Goal: Task Accomplishment & Management: Manage account settings

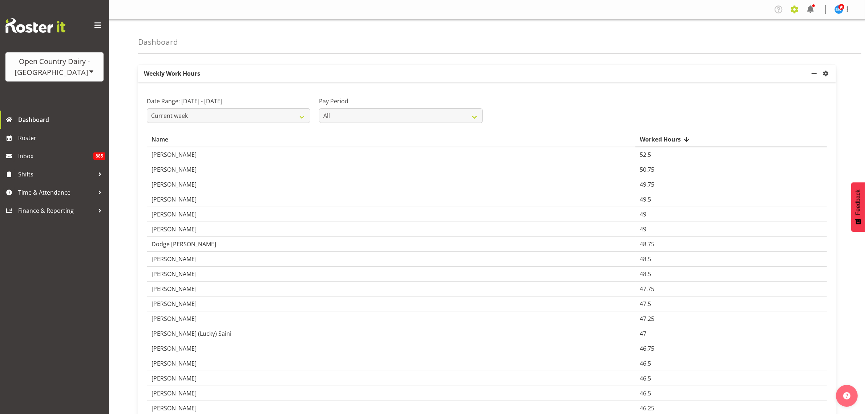
click at [795, 10] on span at bounding box center [795, 10] width 12 height 12
click at [737, 76] on link "Employees" at bounding box center [750, 78] width 101 height 13
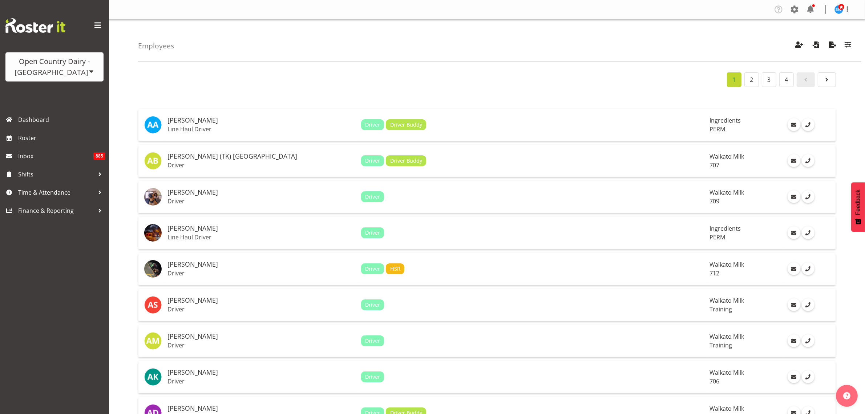
click at [644, 74] on div "1 2 3 4" at bounding box center [487, 79] width 698 height 15
click at [525, 53] on div "Employees Showing active users Search Has Skills Enter any skills required for …" at bounding box center [499, 41] width 723 height 42
click at [845, 45] on span "button" at bounding box center [847, 44] width 9 height 9
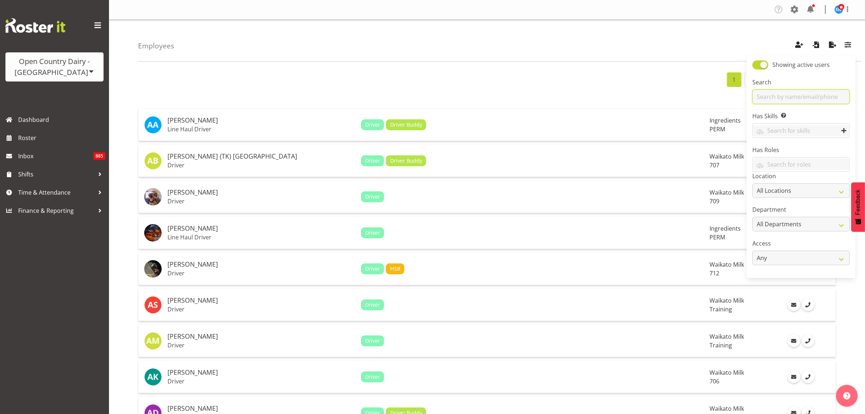
click at [796, 98] on input "text" at bounding box center [801, 96] width 97 height 15
type input "greener"
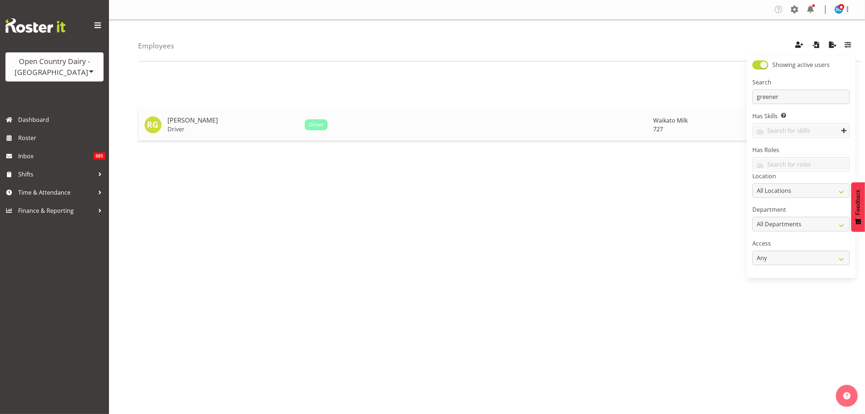
click at [176, 124] on h5 "[PERSON_NAME]" at bounding box center [234, 120] width 132 height 7
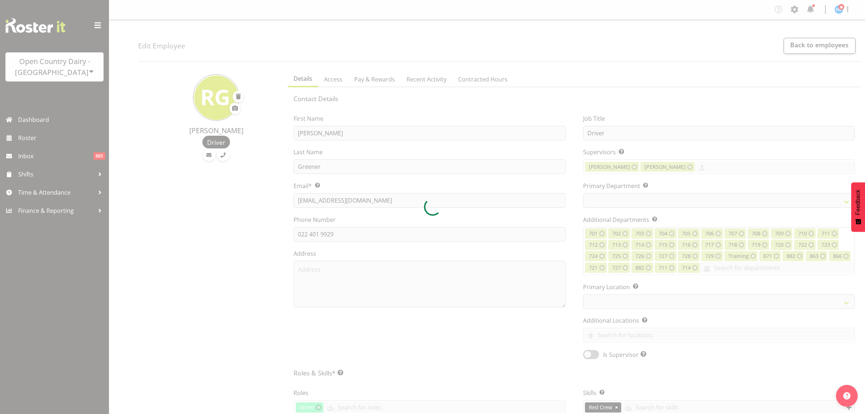
select select "TimelineWeek"
select select
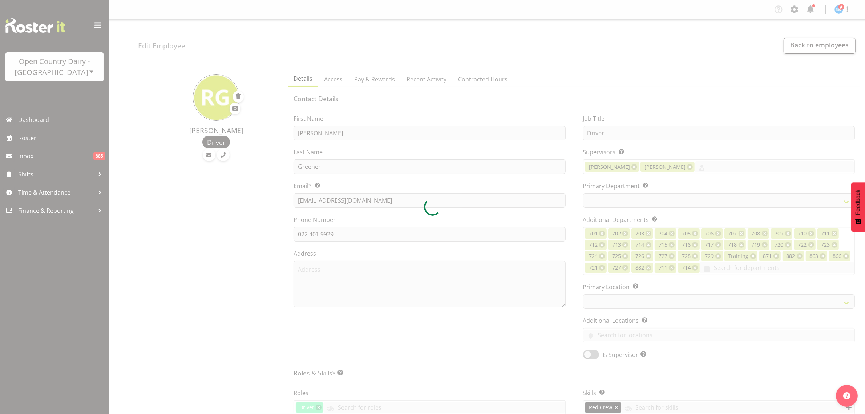
select select
select select "1054"
select select "761"
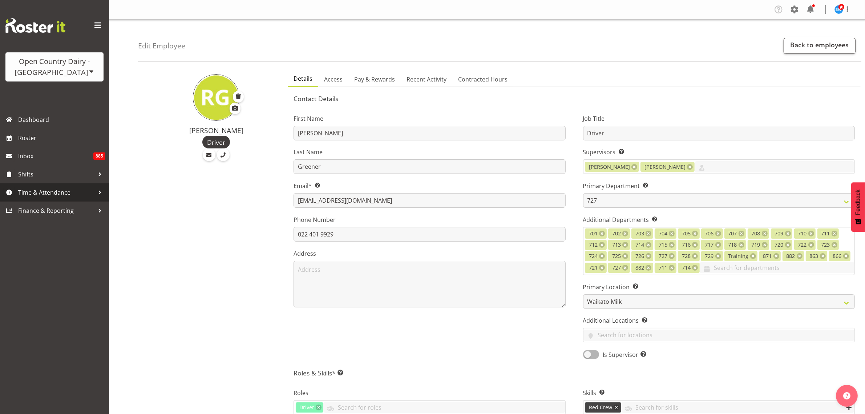
click at [37, 189] on span "Time & Attendance" at bounding box center [56, 192] width 76 height 11
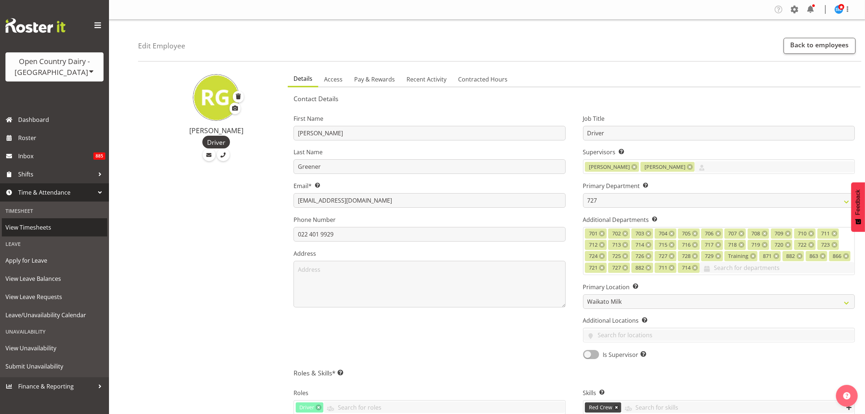
click at [51, 227] on span "View Timesheets" at bounding box center [54, 227] width 98 height 11
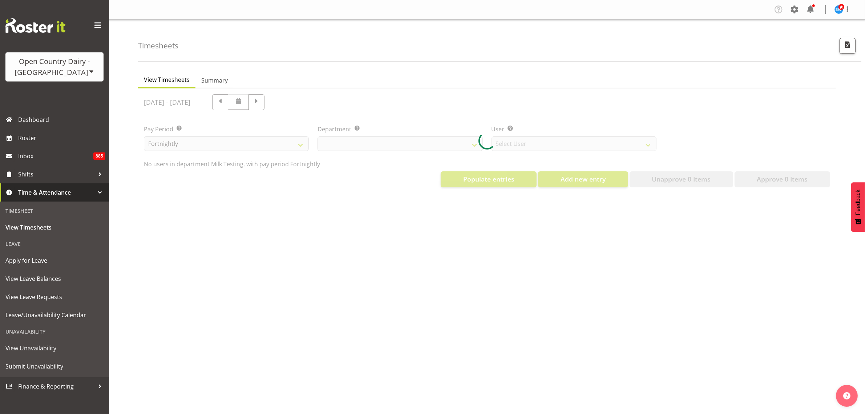
select select "733"
select select "7414"
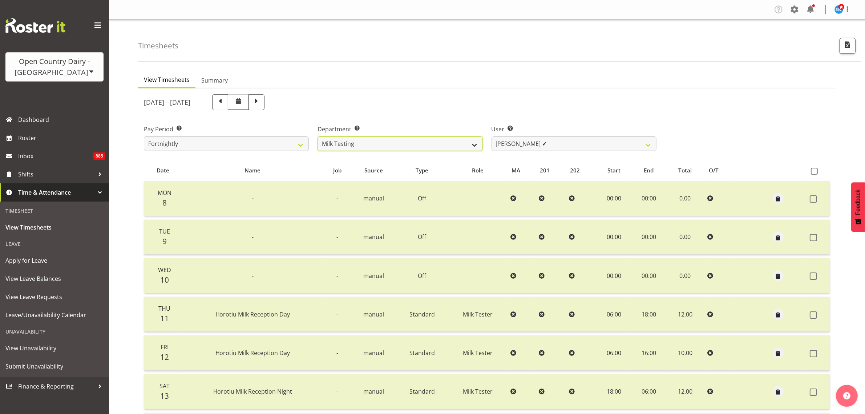
click at [469, 145] on select "701 702 703 704 705 706 707 708 709 710 711 712 713 714 715 716 717 718 719 720" at bounding box center [400, 143] width 165 height 15
select select "761"
click at [318, 136] on select "701 702 703 704 705 706 707 708 709 710 711 712 713 714 715 716 717 718 719 720" at bounding box center [400, 143] width 165 height 15
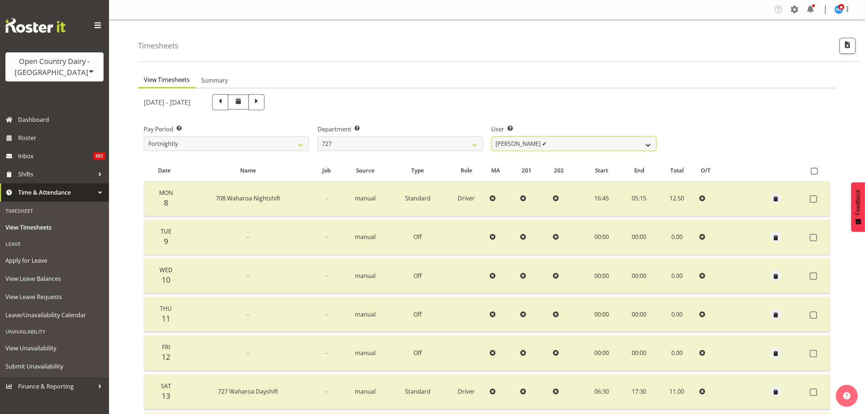
click at [637, 143] on select "David Pawley ✔ Kase Hussey ✔ Rhys Greener ✔" at bounding box center [574, 143] width 165 height 15
select select "11012"
click at [492, 136] on select "David Pawley ✔ Kase Hussey ✔ Rhys Greener ✔" at bounding box center [574, 143] width 165 height 15
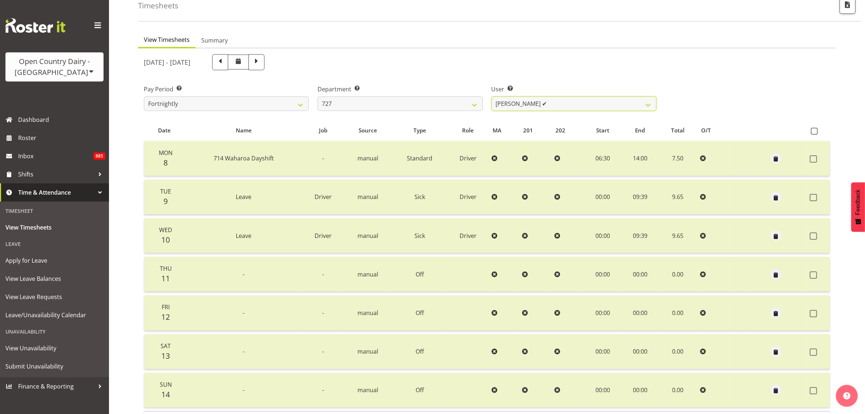
scroll to position [93, 0]
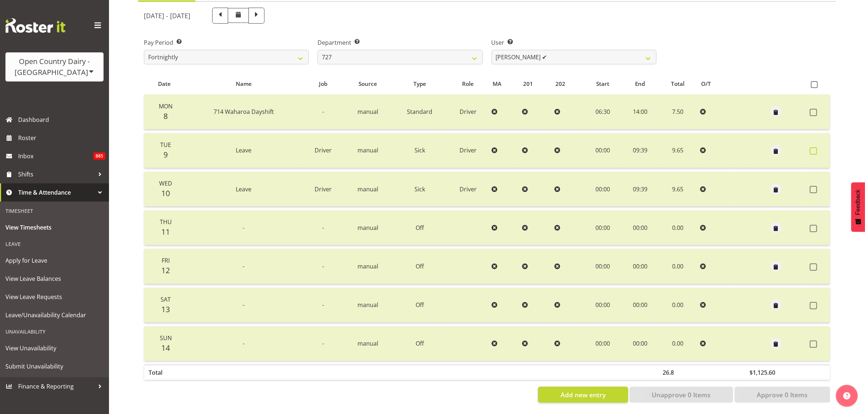
click at [816, 147] on span at bounding box center [813, 150] width 7 height 7
checkbox input "true"
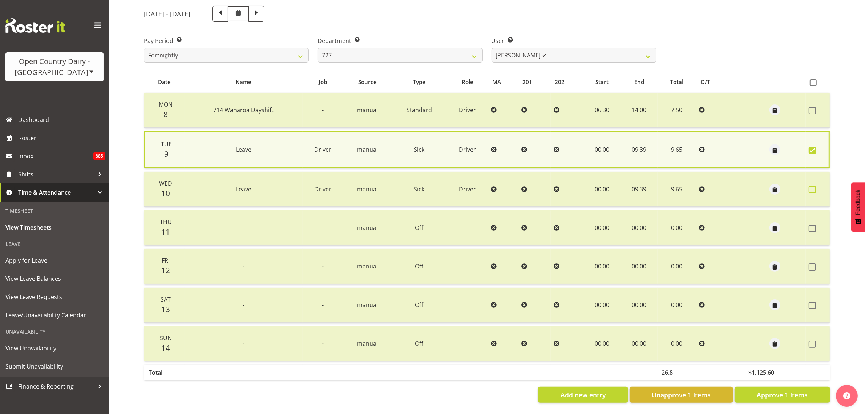
click at [815, 186] on span at bounding box center [812, 189] width 7 height 7
checkbox input "true"
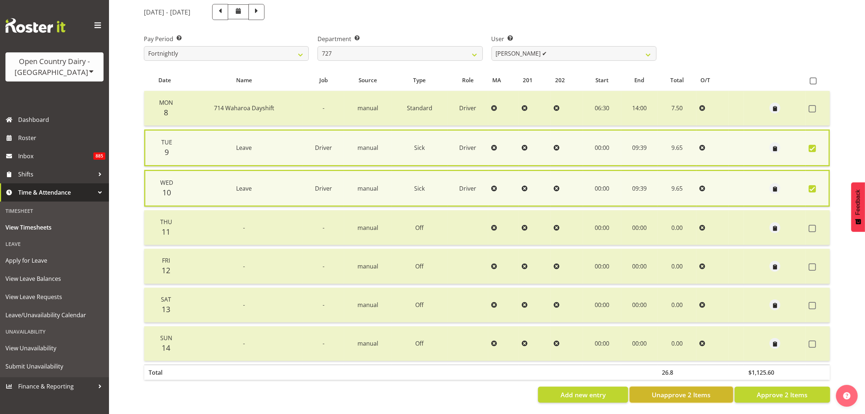
click at [698, 391] on span "Unapprove 2 Items" at bounding box center [681, 394] width 59 height 9
checkbox input "false"
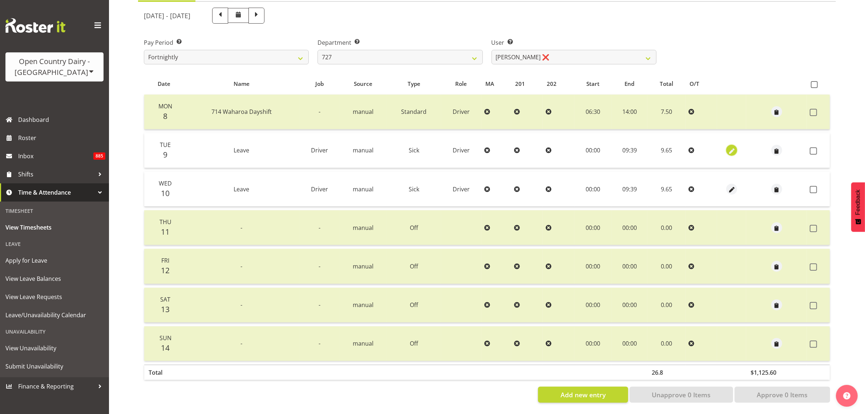
click at [729, 147] on span "button" at bounding box center [732, 151] width 8 height 8
select select "Sick"
select select "805"
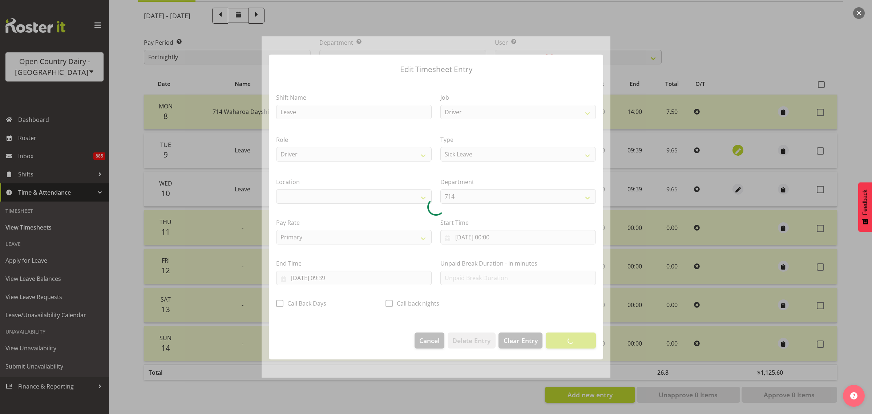
select select "1054"
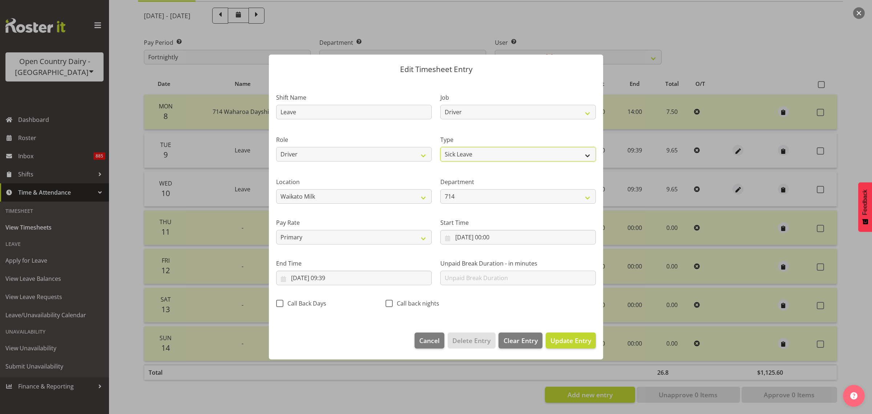
click at [558, 157] on select "Off Standard Public Holiday Public Holiday (Worked) Day In Lieu Annual Leave Si…" at bounding box center [518, 154] width 156 height 15
select select "Other"
click at [440, 147] on select "Off Standard Public Holiday Public Holiday (Worked) Day In Lieu Annual Leave Si…" at bounding box center [518, 154] width 156 height 15
click at [571, 340] on span "Update Entry" at bounding box center [570, 340] width 41 height 9
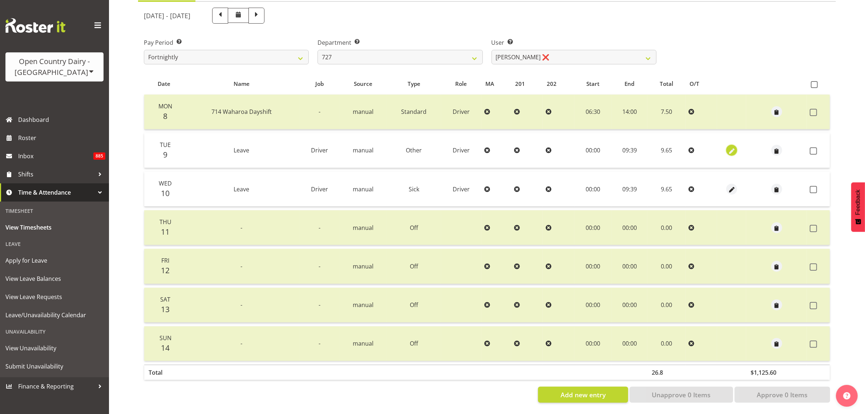
click at [729, 147] on span "button" at bounding box center [732, 151] width 8 height 8
select select "Other"
select select "805"
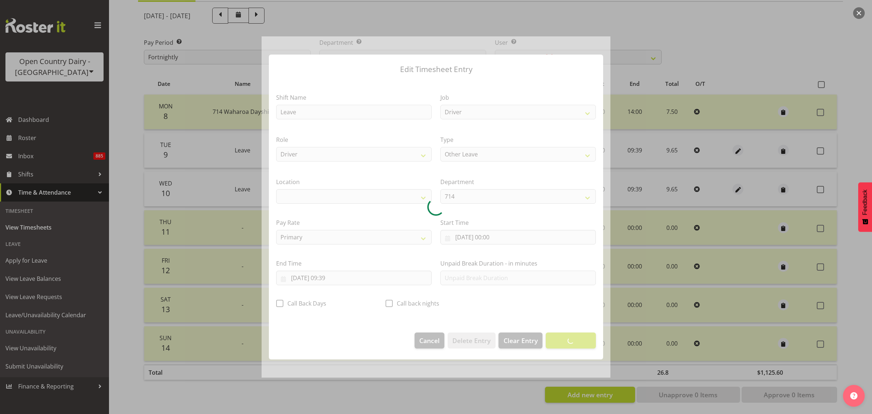
select select "1054"
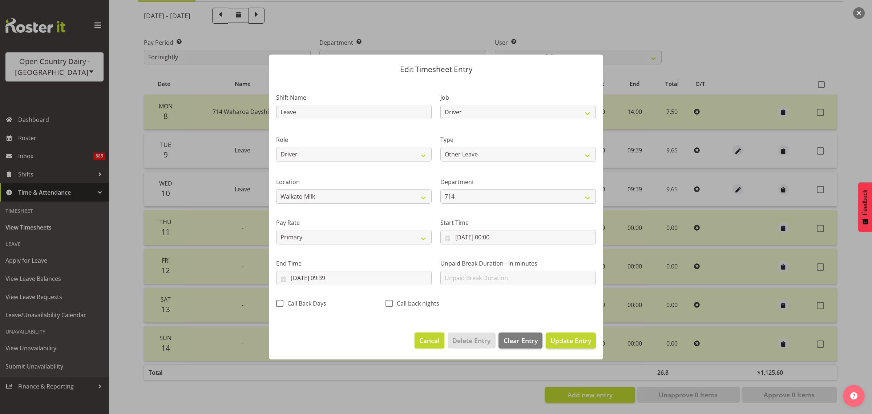
click at [433, 341] on span "Cancel" at bounding box center [429, 339] width 20 height 9
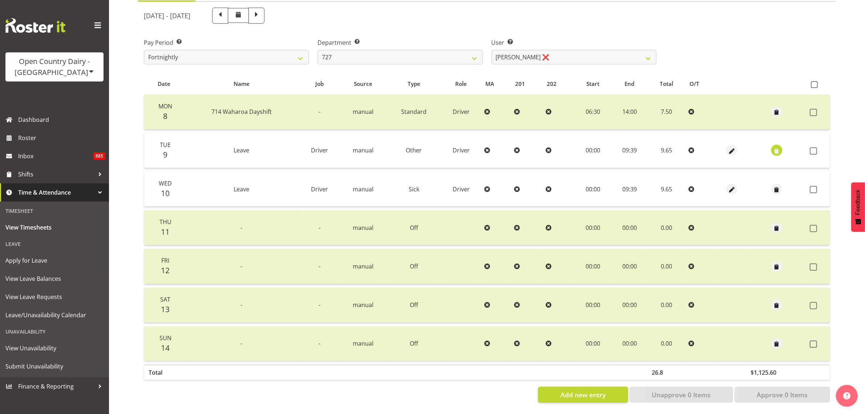
click at [777, 147] on span "button" at bounding box center [777, 151] width 8 height 8
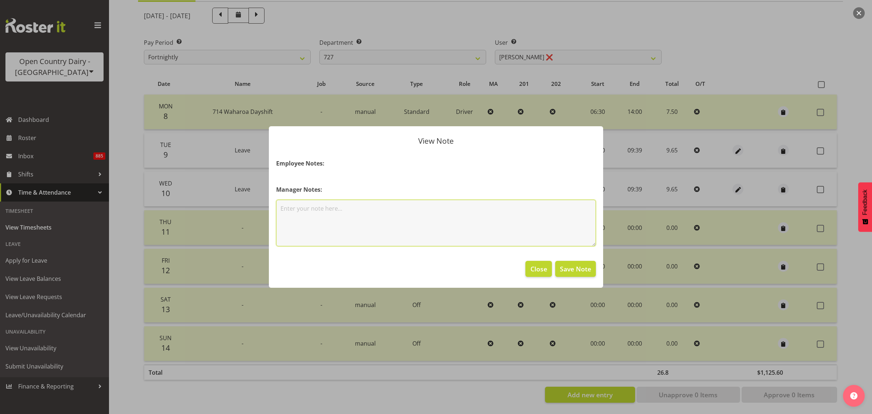
click at [395, 231] on textarea at bounding box center [436, 222] width 320 height 47
type textarea "ACC - Work related"
click at [584, 273] on span "Save Note" at bounding box center [575, 268] width 31 height 9
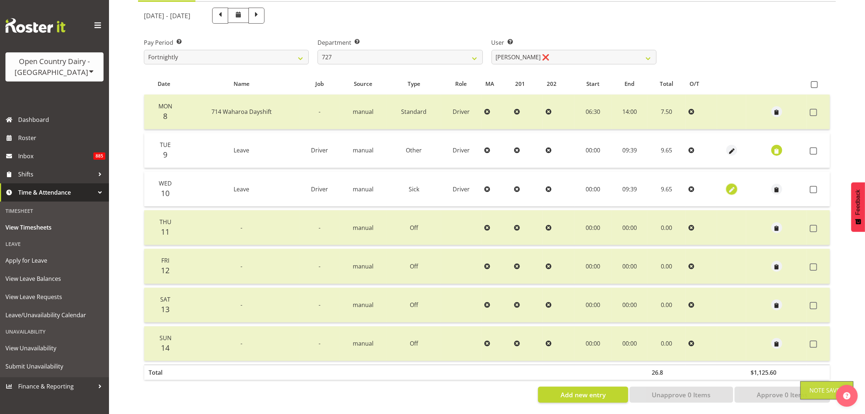
click at [728, 185] on span "button" at bounding box center [732, 189] width 8 height 8
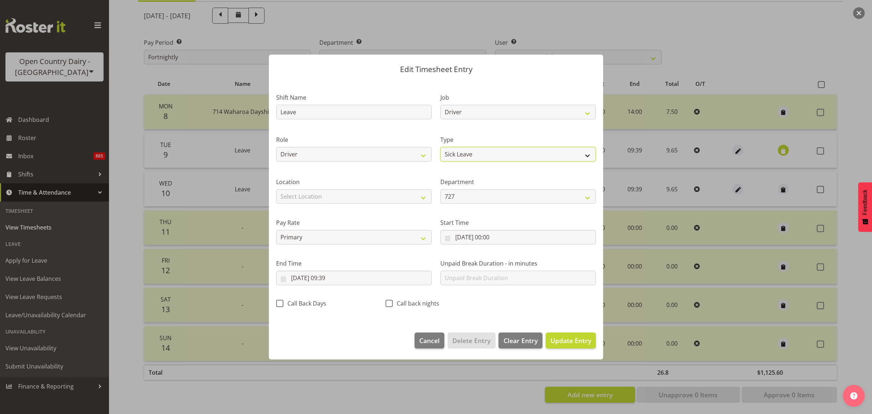
click at [584, 153] on select "Off Standard Public Holiday Public Holiday (Worked) Day In Lieu Annual Leave Si…" at bounding box center [518, 154] width 156 height 15
select select "Other"
click at [440, 147] on select "Off Standard Public Holiday Public Holiday (Worked) Day In Lieu Annual Leave Si…" at bounding box center [518, 154] width 156 height 15
click at [555, 340] on span "Update Entry" at bounding box center [570, 340] width 41 height 9
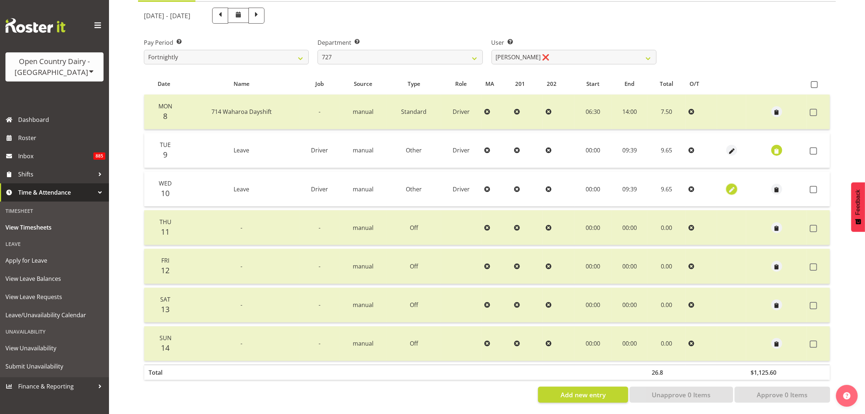
click at [728, 185] on span "button" at bounding box center [732, 189] width 8 height 8
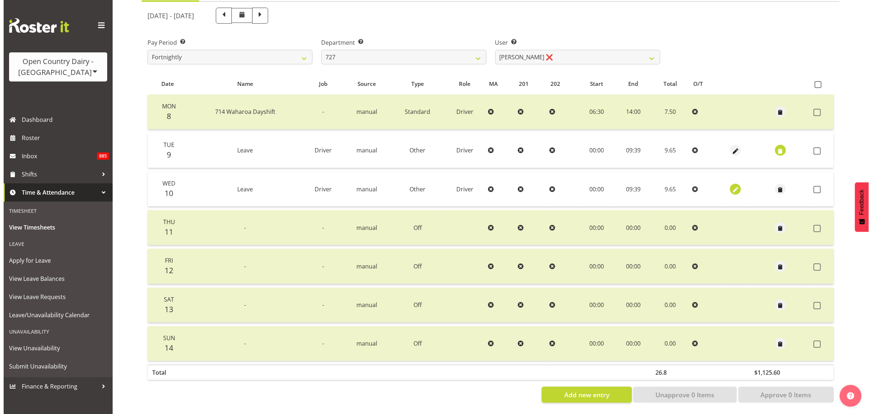
select select "Other"
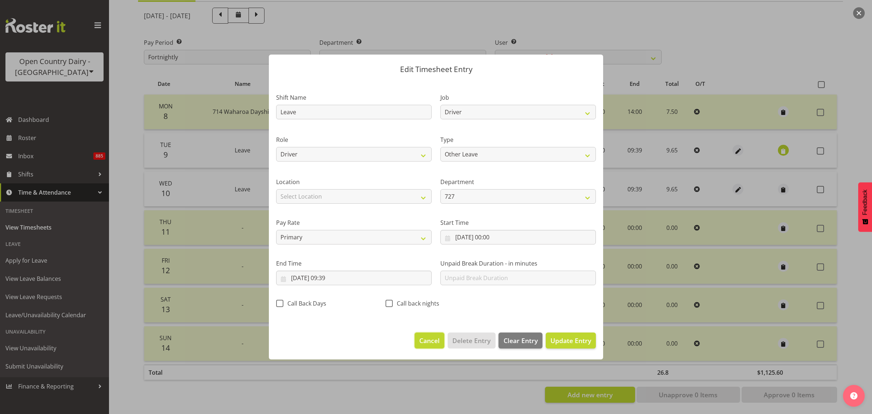
click at [433, 344] on span "Cancel" at bounding box center [429, 339] width 20 height 9
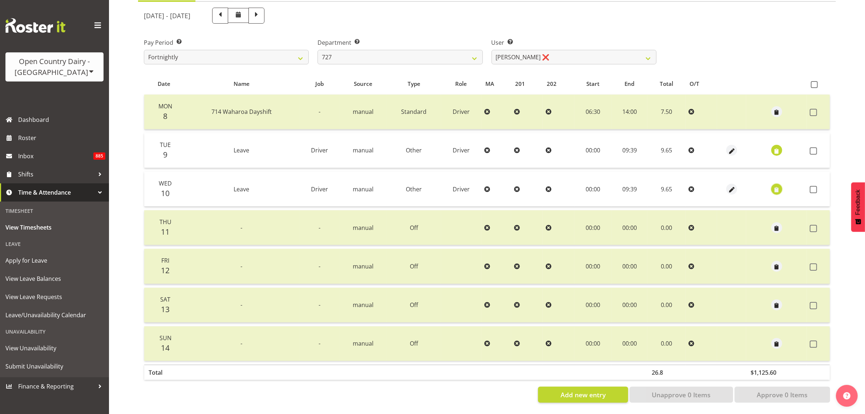
click at [778, 185] on span "button" at bounding box center [777, 189] width 8 height 8
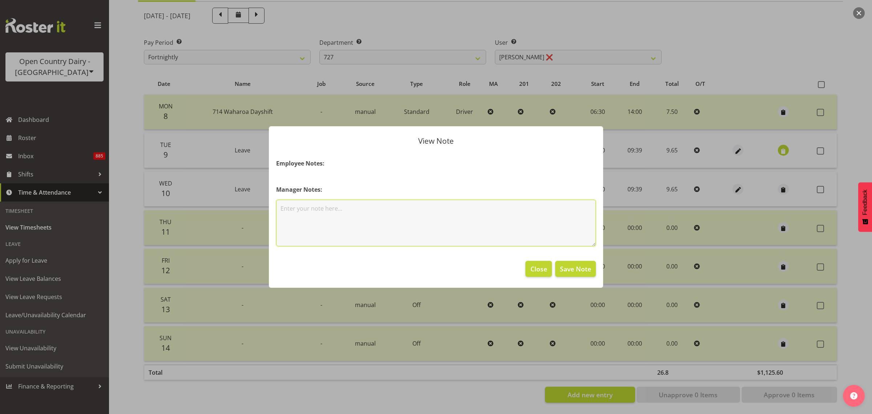
click at [493, 213] on textarea at bounding box center [436, 222] width 320 height 47
type textarea "ACC - Work related"
click at [575, 271] on span "Save Note" at bounding box center [575, 268] width 31 height 9
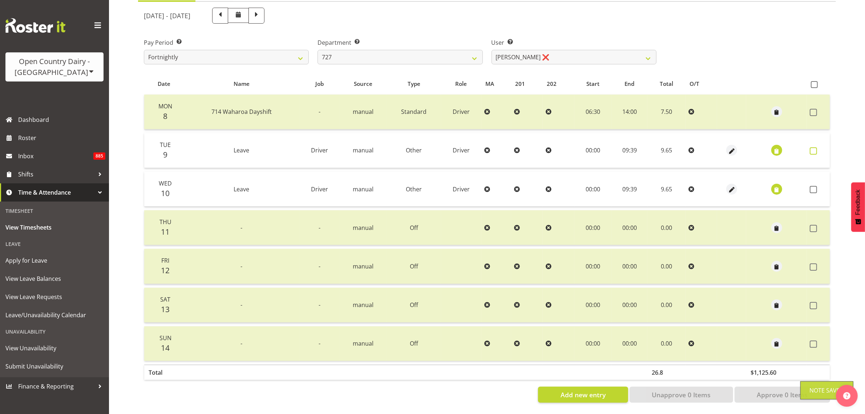
click at [815, 147] on span at bounding box center [813, 150] width 7 height 7
checkbox input "true"
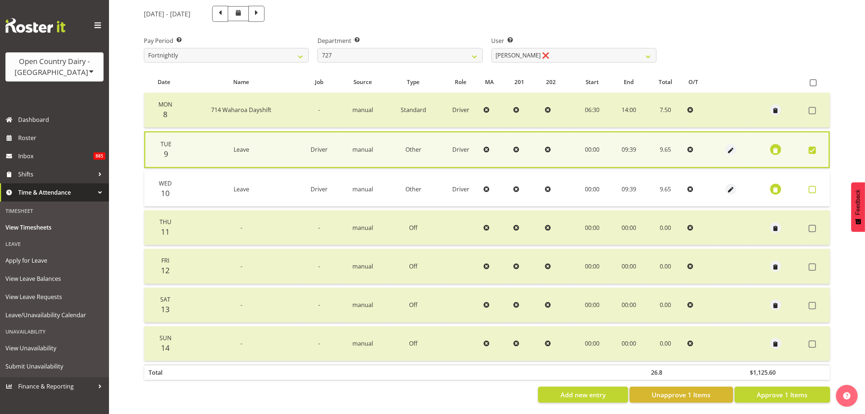
click at [815, 186] on span at bounding box center [812, 189] width 7 height 7
checkbox input "true"
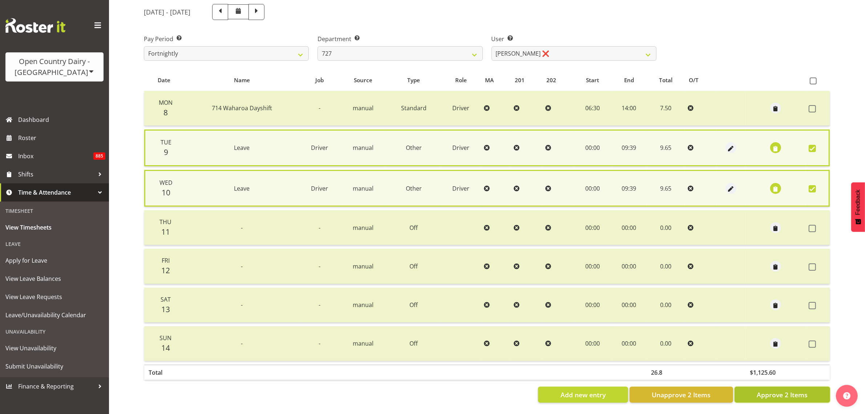
click at [809, 388] on button "Approve 2 Items" at bounding box center [783, 394] width 96 height 16
checkbox input "false"
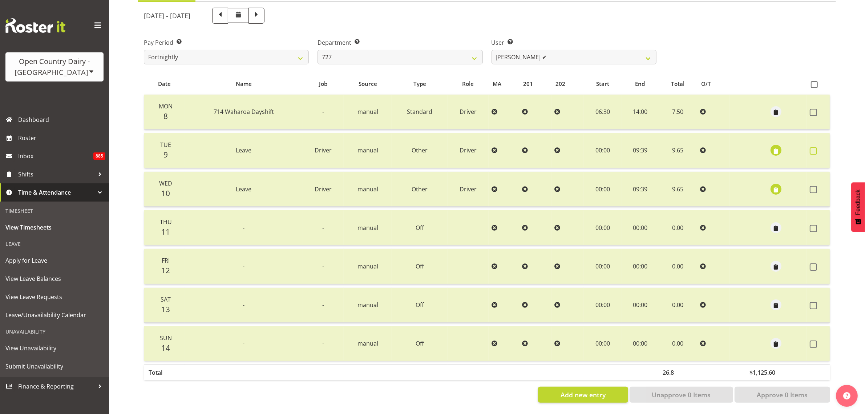
click at [811, 147] on span at bounding box center [813, 150] width 7 height 7
checkbox input "true"
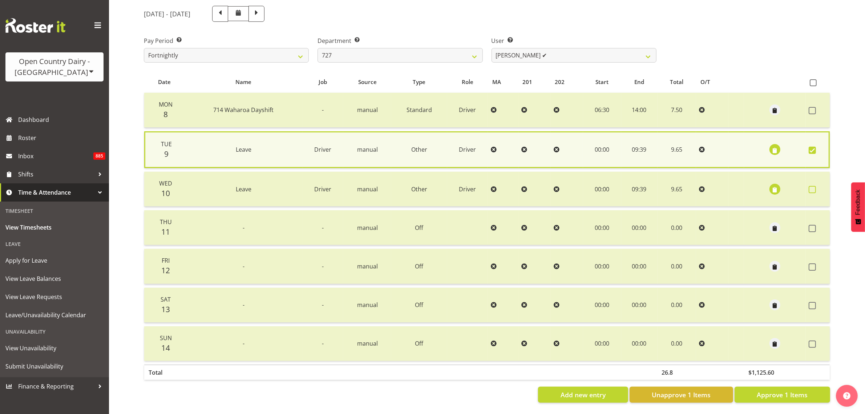
click at [816, 187] on span at bounding box center [812, 189] width 7 height 7
checkbox input "true"
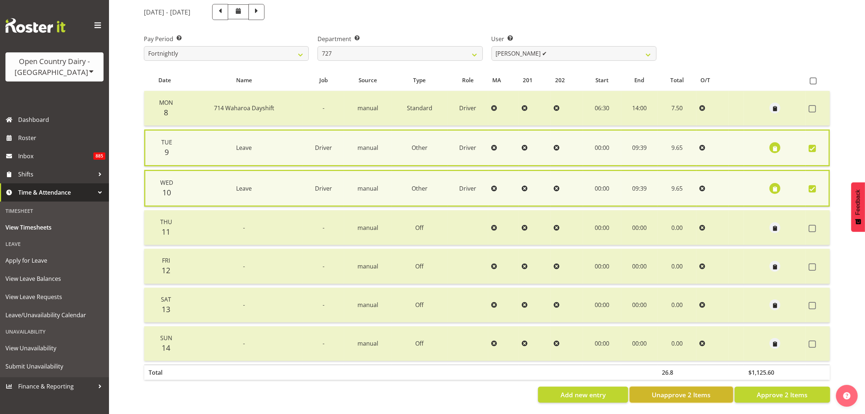
click at [664, 391] on span "Unapprove 2 Items" at bounding box center [681, 394] width 59 height 9
checkbox input "false"
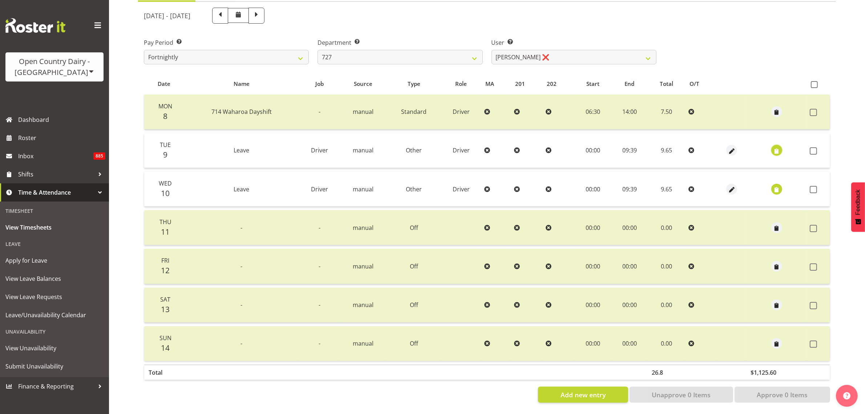
click at [775, 147] on span "button" at bounding box center [777, 151] width 8 height 8
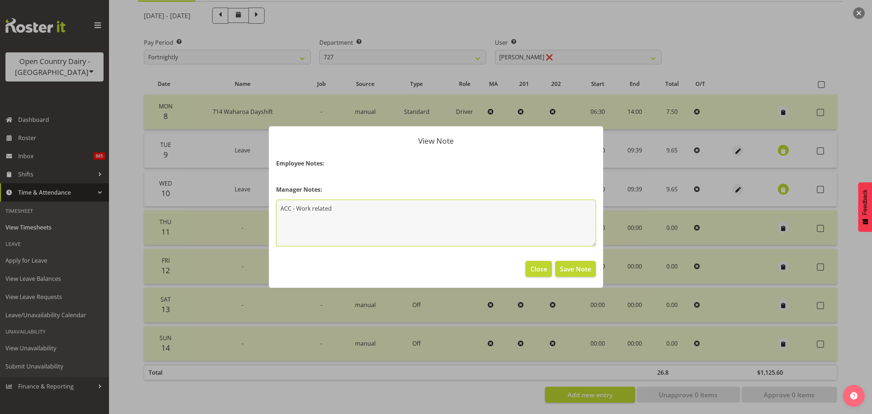
drag, startPoint x: 406, startPoint y: 214, endPoint x: 257, endPoint y: 208, distance: 148.4
click at [257, 208] on div "View Note Employee Notes: Manager Notes: ACC - Work related Close Save Note" at bounding box center [436, 207] width 872 height 414
click at [585, 269] on span "Save Note" at bounding box center [575, 268] width 31 height 9
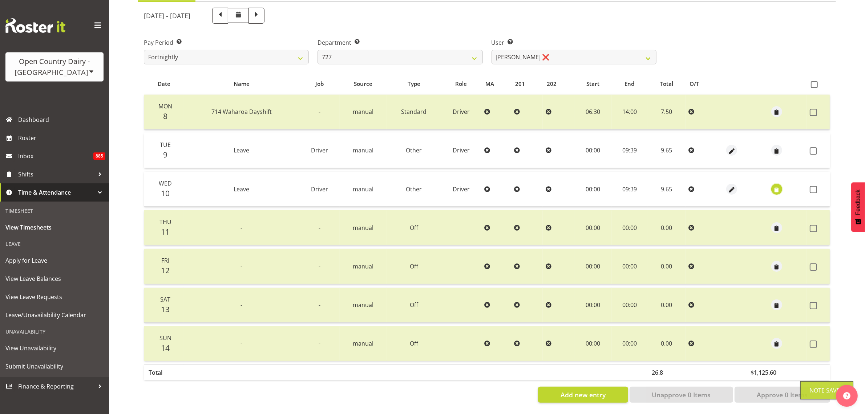
click at [778, 185] on span "button" at bounding box center [777, 189] width 8 height 8
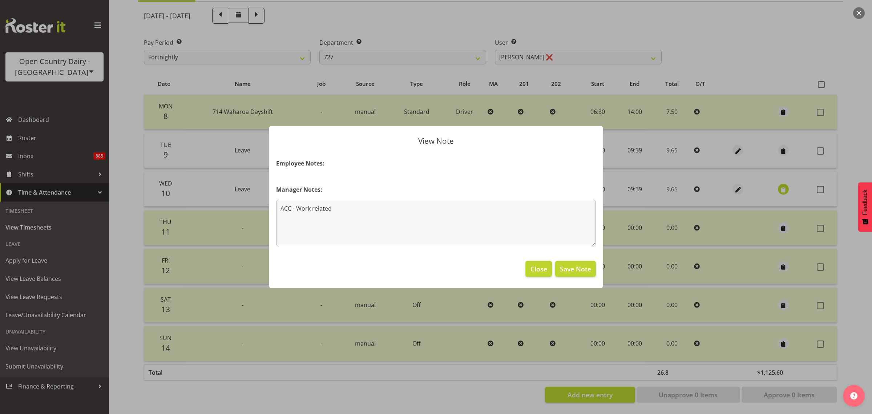
drag, startPoint x: 391, startPoint y: 194, endPoint x: 282, endPoint y: 200, distance: 109.9
click at [282, 200] on section "Employee Notes: Manager Notes: ACC - Work related" at bounding box center [436, 203] width 334 height 102
click at [354, 211] on textarea "ACC - Work related" at bounding box center [436, 222] width 320 height 47
drag, startPoint x: 372, startPoint y: 212, endPoint x: 254, endPoint y: 203, distance: 118.4
click at [254, 203] on div "View Note Employee Notes: Manager Notes: ACC - Work related Close Save Note" at bounding box center [436, 207] width 872 height 414
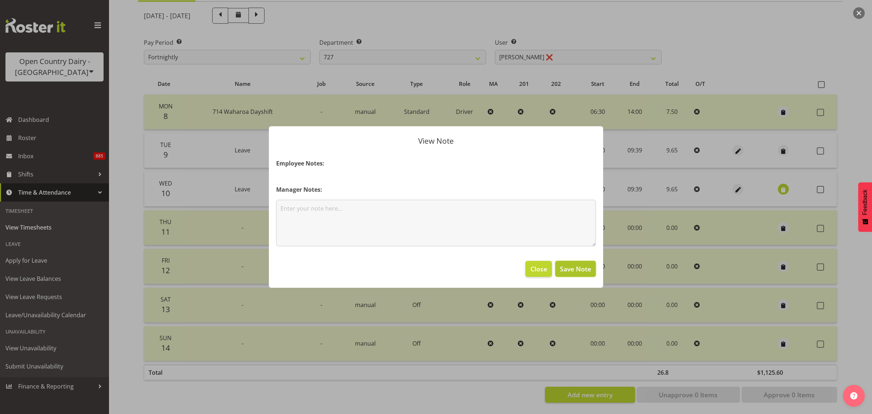
click at [590, 268] on span "Save Note" at bounding box center [575, 268] width 31 height 9
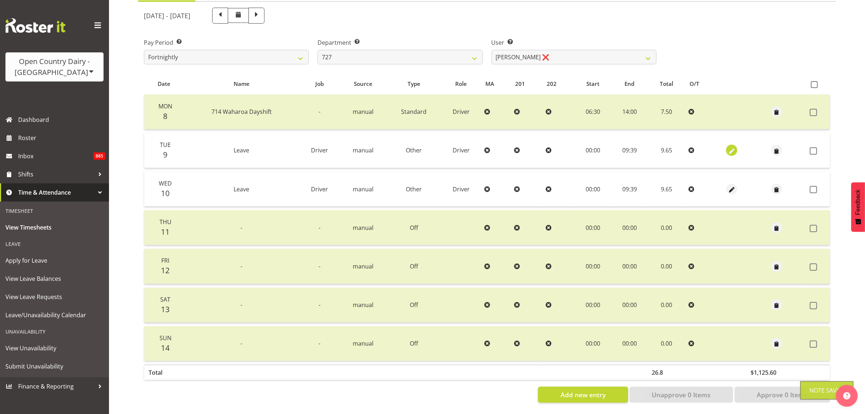
click at [729, 147] on span "button" at bounding box center [732, 151] width 8 height 8
select select "Other"
select select "805"
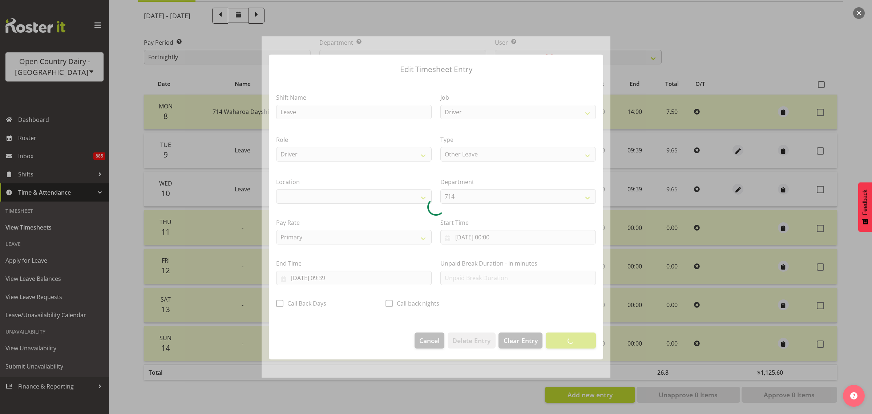
select select "1054"
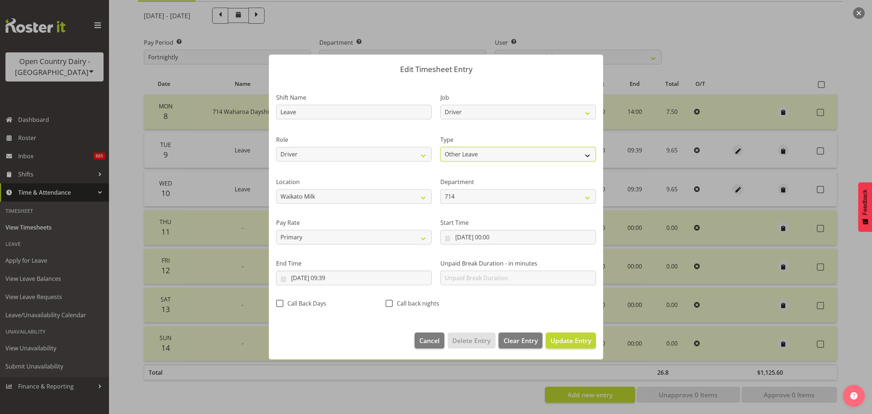
click at [563, 158] on select "Off Standard Public Holiday Public Holiday (Worked) Day In Lieu Annual Leave Si…" at bounding box center [518, 154] width 156 height 15
select select "Sick"
click at [440, 147] on select "Off Standard Public Holiday Public Holiday (Worked) Day In Lieu Annual Leave Si…" at bounding box center [518, 154] width 156 height 15
click at [577, 342] on span "Update Entry" at bounding box center [570, 340] width 41 height 9
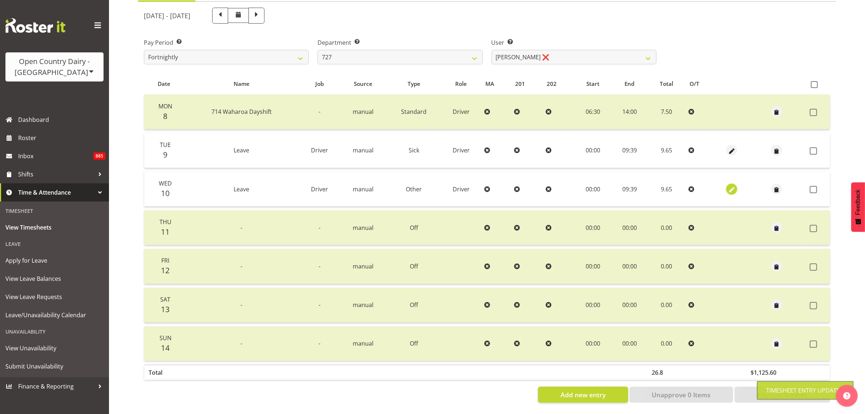
click at [728, 185] on span "button" at bounding box center [732, 189] width 8 height 8
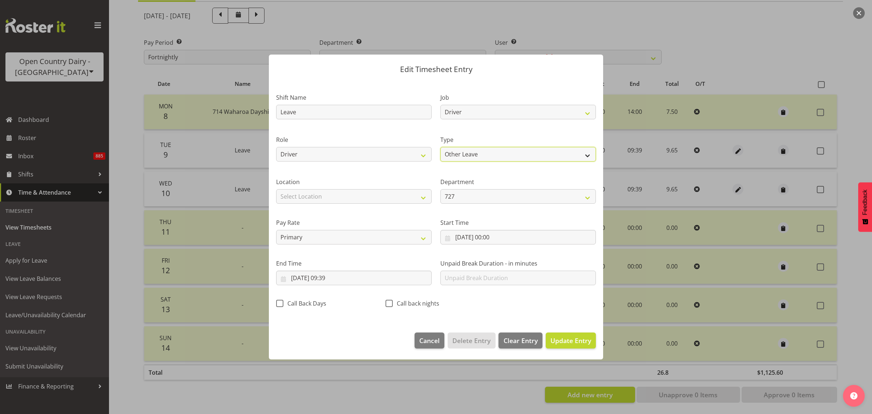
click at [578, 156] on select "Off Standard Public Holiday Public Holiday (Worked) Day In Lieu Annual Leave Si…" at bounding box center [518, 154] width 156 height 15
select select "Sick"
click at [440, 147] on select "Off Standard Public Holiday Public Holiday (Worked) Day In Lieu Annual Leave Si…" at bounding box center [518, 154] width 156 height 15
click at [574, 337] on span "Update Entry" at bounding box center [570, 340] width 41 height 9
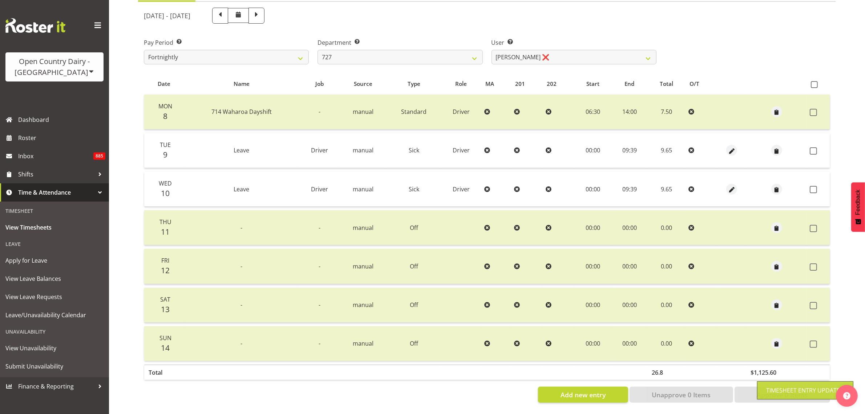
click at [816, 147] on span at bounding box center [813, 150] width 7 height 7
checkbox input "true"
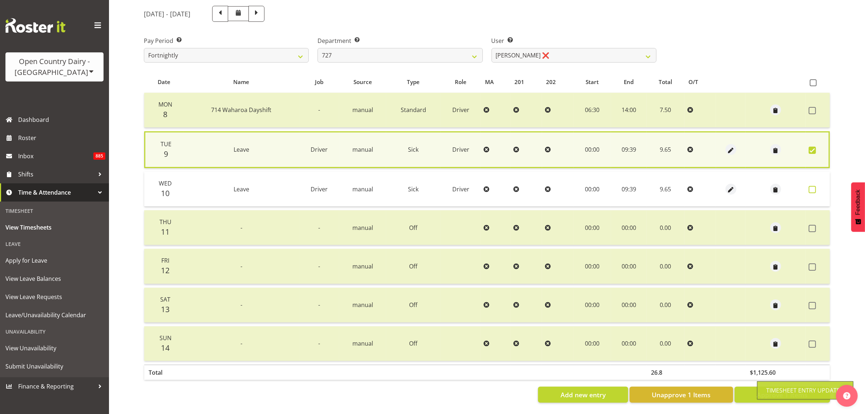
click at [810, 186] on span at bounding box center [812, 189] width 7 height 7
checkbox input "true"
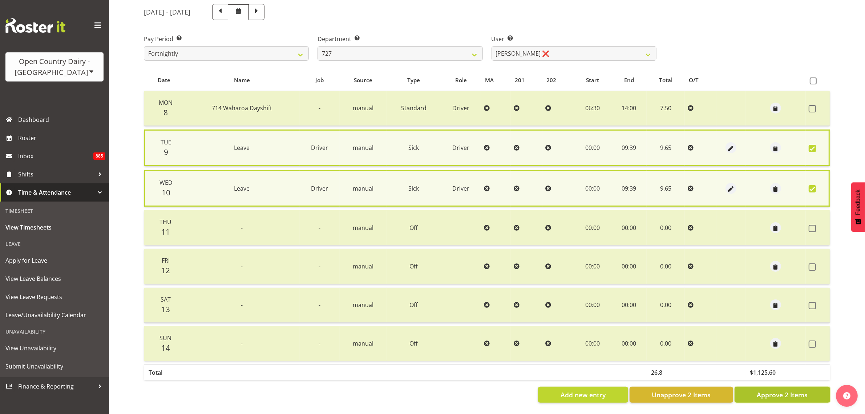
click at [809, 386] on button "Approve 2 Items" at bounding box center [783, 394] width 96 height 16
checkbox input "false"
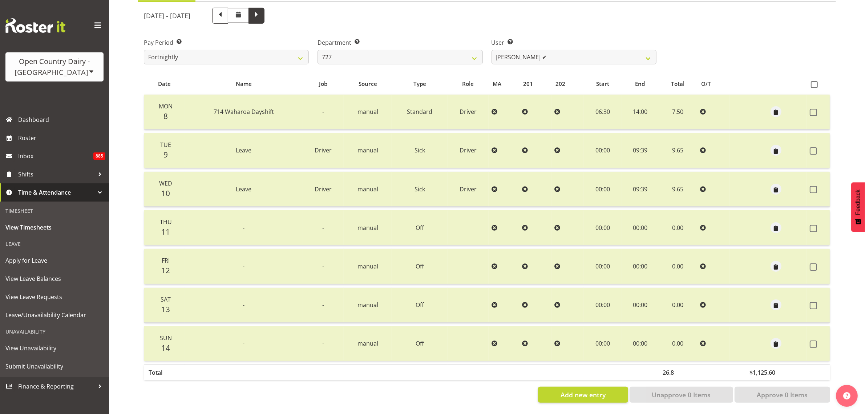
click at [261, 12] on span at bounding box center [256, 14] width 9 height 9
select select
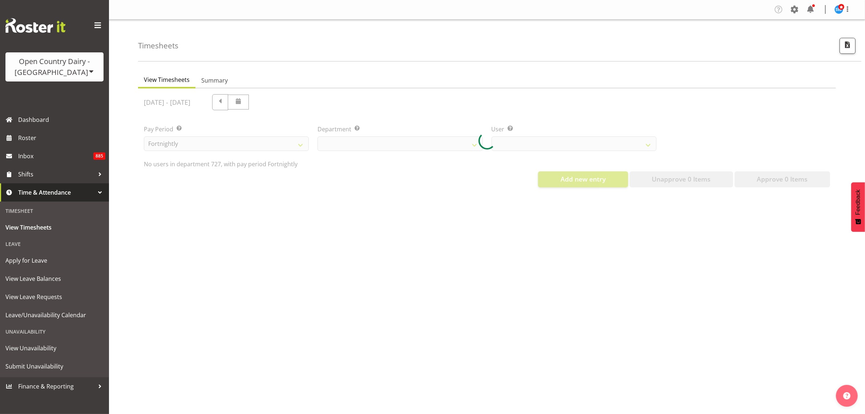
scroll to position [0, 0]
select select "761"
select select "11012"
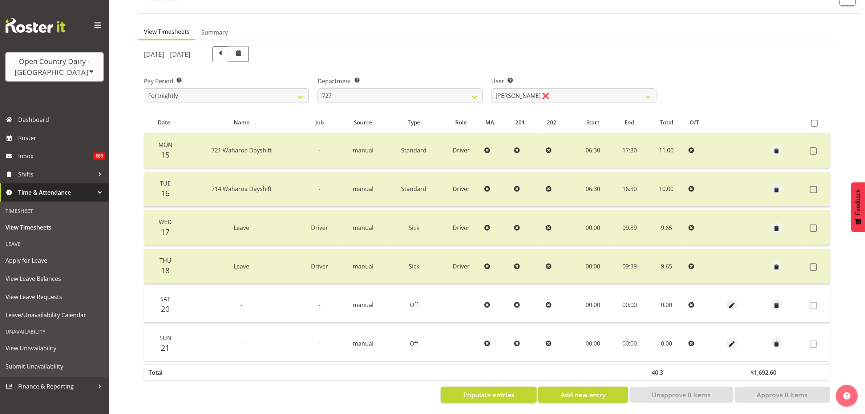
scroll to position [55, 0]
click at [816, 224] on span at bounding box center [813, 227] width 7 height 7
checkbox input "true"
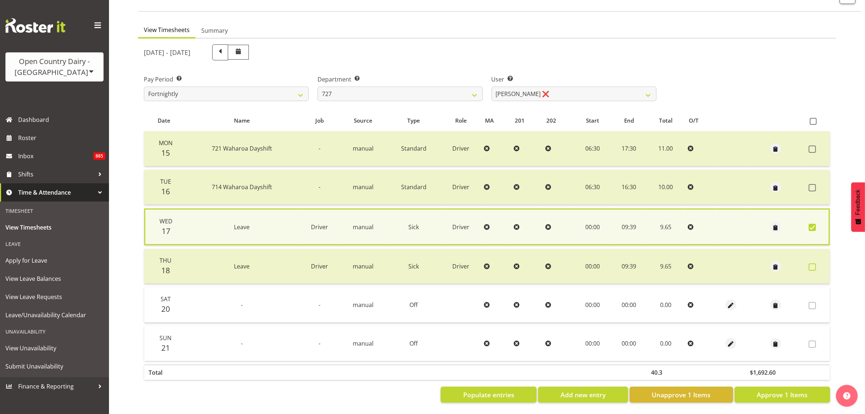
click at [813, 264] on span at bounding box center [812, 266] width 7 height 7
checkbox input "true"
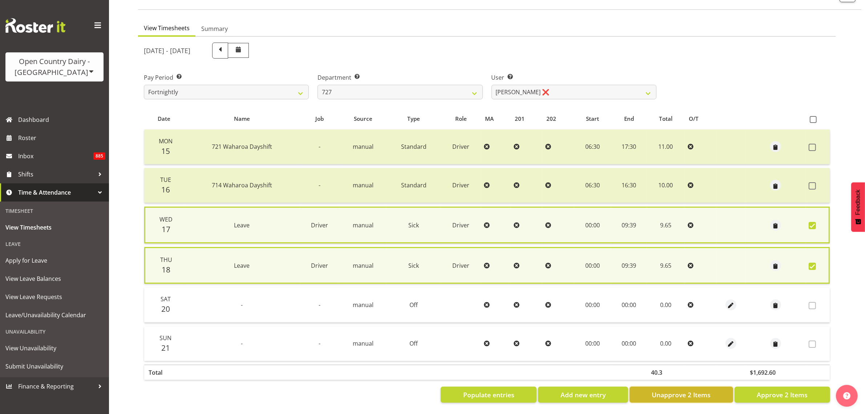
click at [693, 390] on span "Unapprove 2 Items" at bounding box center [681, 394] width 59 height 9
checkbox input "false"
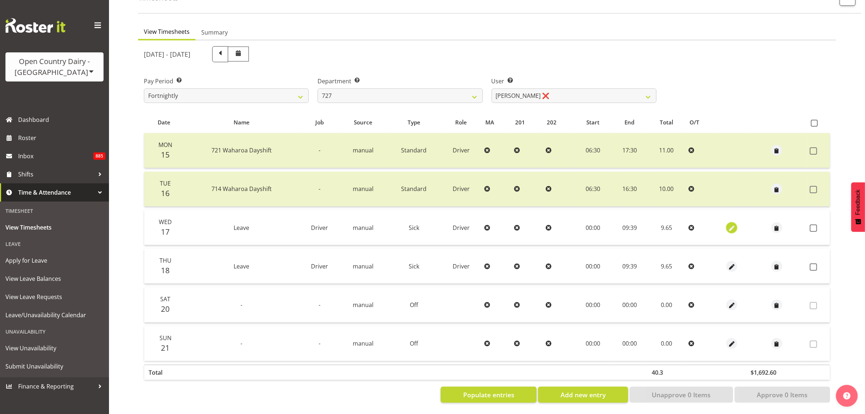
click at [731, 224] on span "button" at bounding box center [732, 228] width 8 height 8
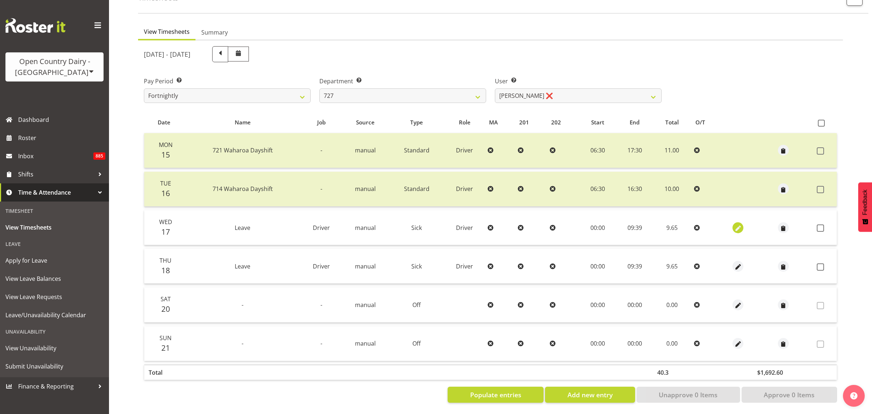
select select "Sick"
select select "805"
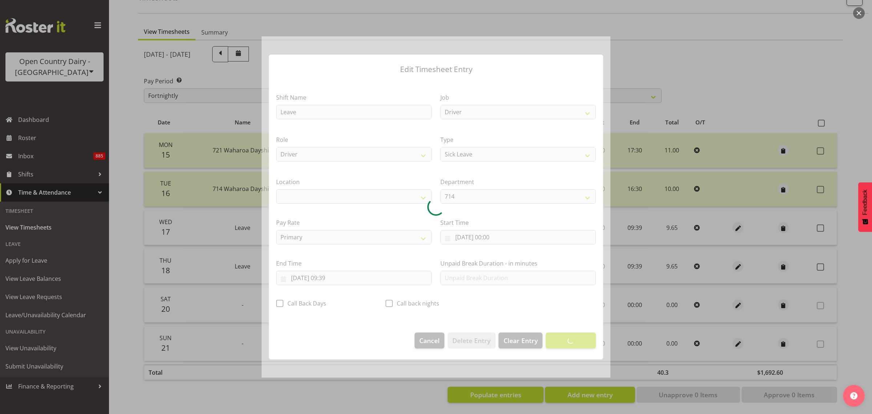
select select "1054"
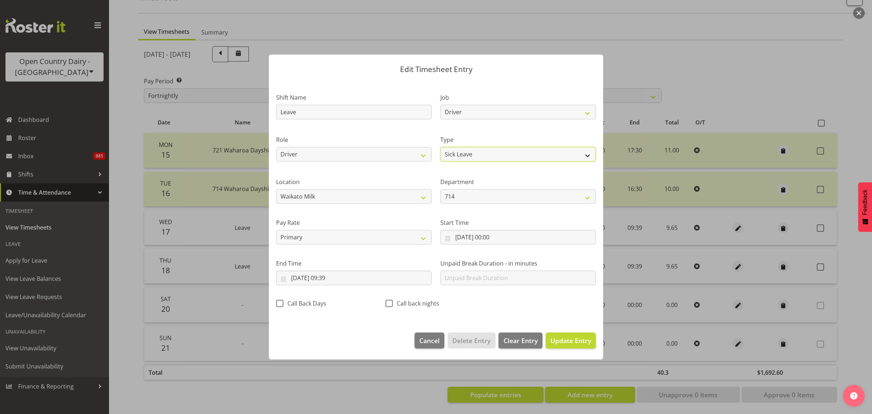
click at [589, 153] on select "Off Standard Public Holiday Public Holiday (Worked) Day In Lieu Annual Leave Si…" at bounding box center [518, 154] width 156 height 15
select select "Other"
click at [440, 147] on select "Off Standard Public Holiday Public Holiday (Worked) Day In Lieu Annual Leave Si…" at bounding box center [518, 154] width 156 height 15
click at [570, 338] on span "Update Entry" at bounding box center [570, 340] width 41 height 9
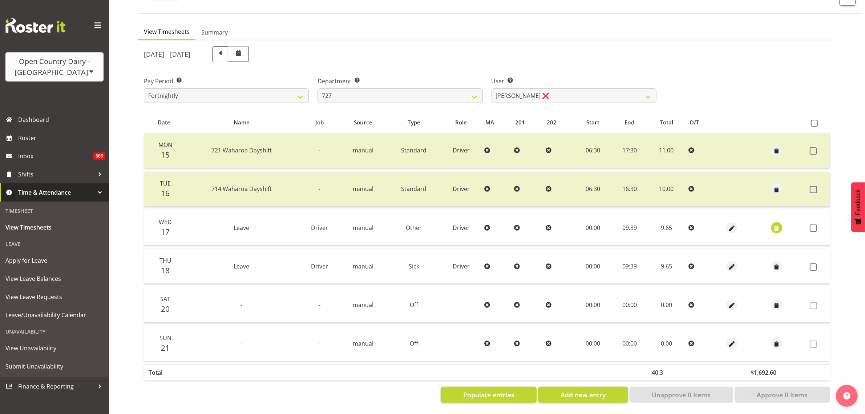
click at [773, 224] on span "button" at bounding box center [777, 228] width 8 height 8
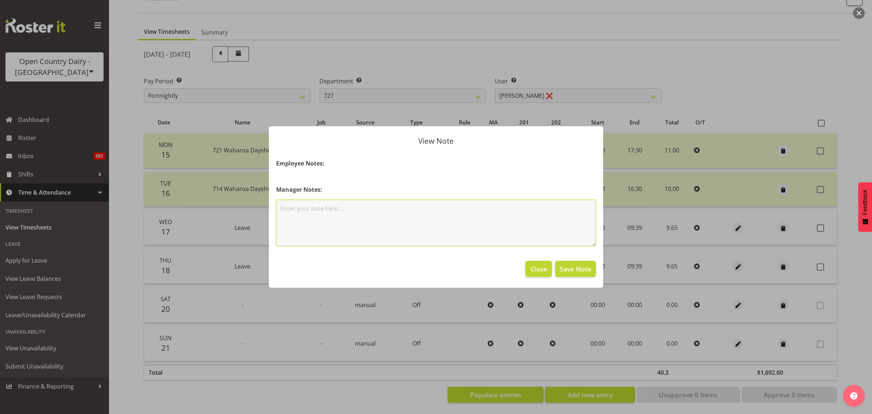
click at [428, 230] on textarea at bounding box center [436, 222] width 320 height 47
type textarea "ACC - Work related."
click at [594, 269] on button "Save Note" at bounding box center [575, 269] width 41 height 16
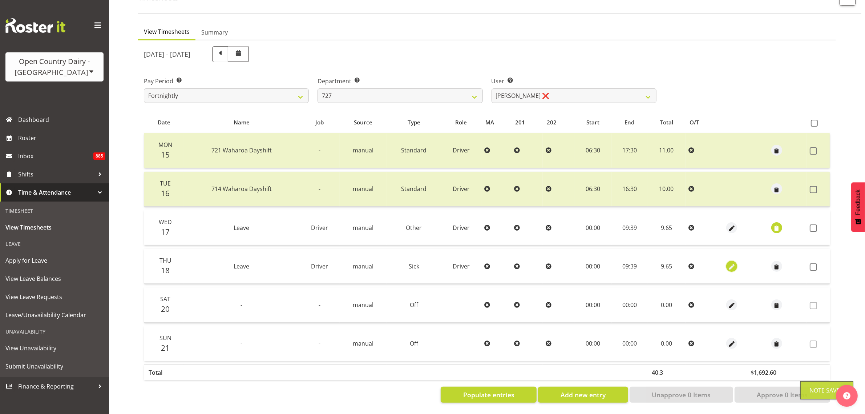
click at [732, 262] on span "button" at bounding box center [732, 266] width 8 height 8
select select "Sick"
select select "805"
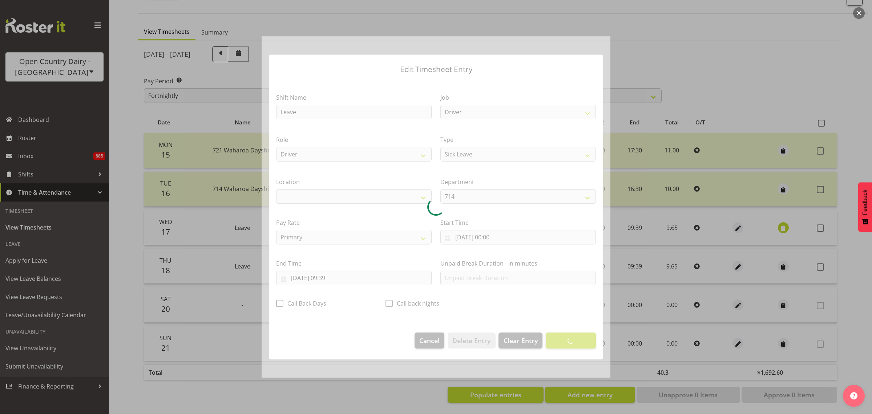
select select "1054"
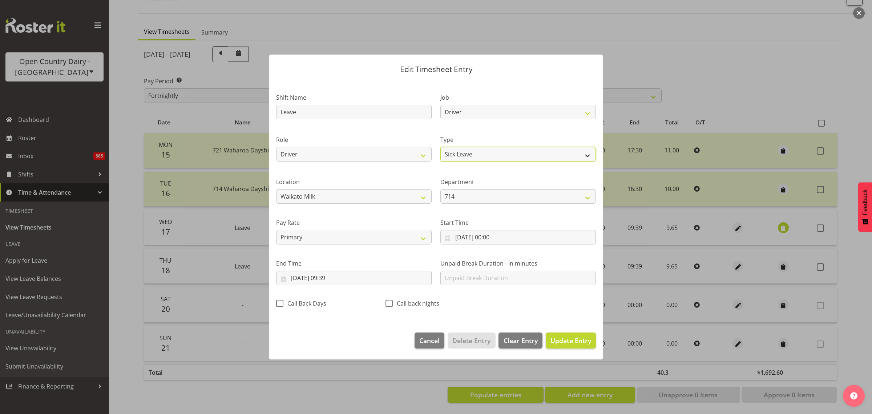
click at [578, 152] on select "Off Standard Public Holiday Public Holiday (Worked) Day In Lieu Annual Leave Si…" at bounding box center [518, 154] width 156 height 15
select select "Other"
click at [440, 147] on select "Off Standard Public Holiday Public Holiday (Worked) Day In Lieu Annual Leave Si…" at bounding box center [518, 154] width 156 height 15
click at [565, 340] on span "Update Entry" at bounding box center [570, 340] width 41 height 9
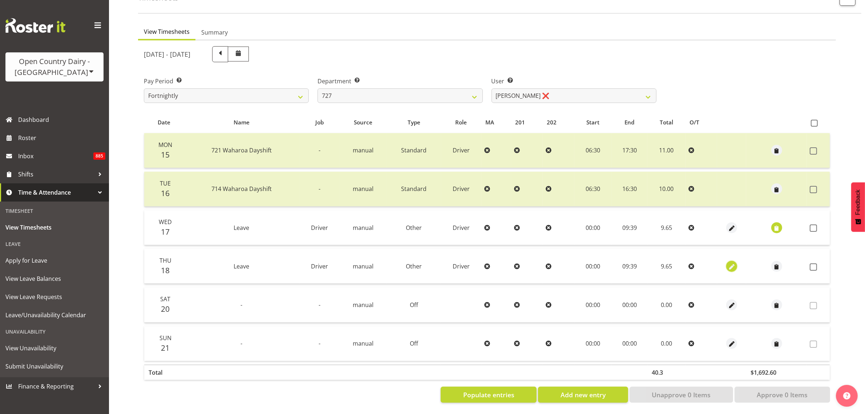
click at [731, 262] on span "button" at bounding box center [732, 266] width 8 height 8
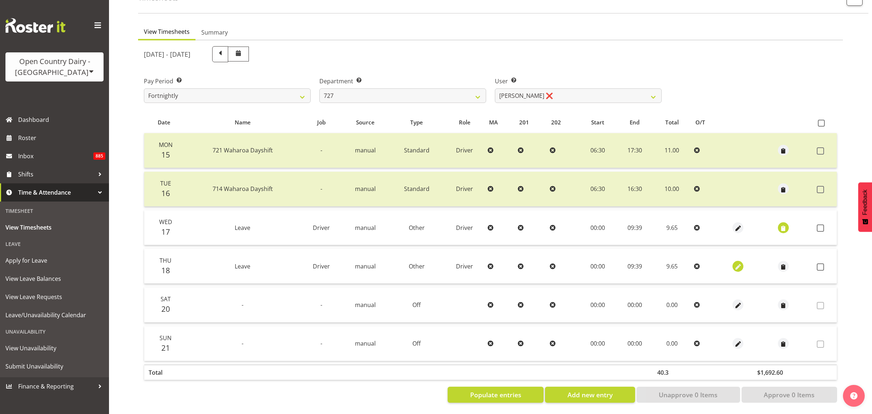
select select "Other"
select select "805"
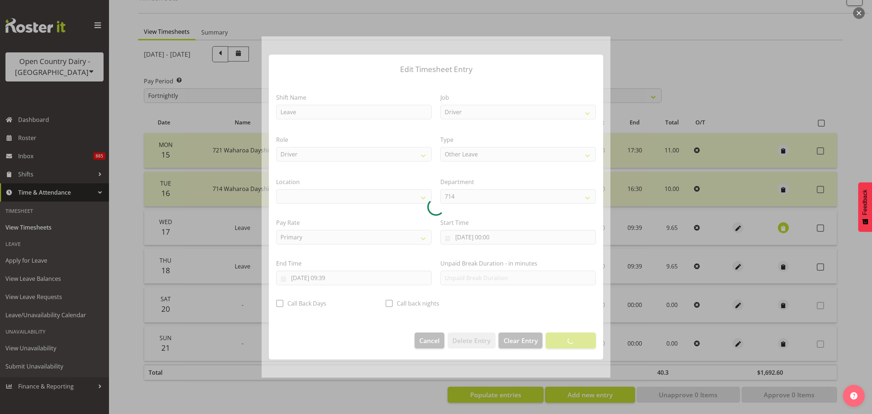
select select "1054"
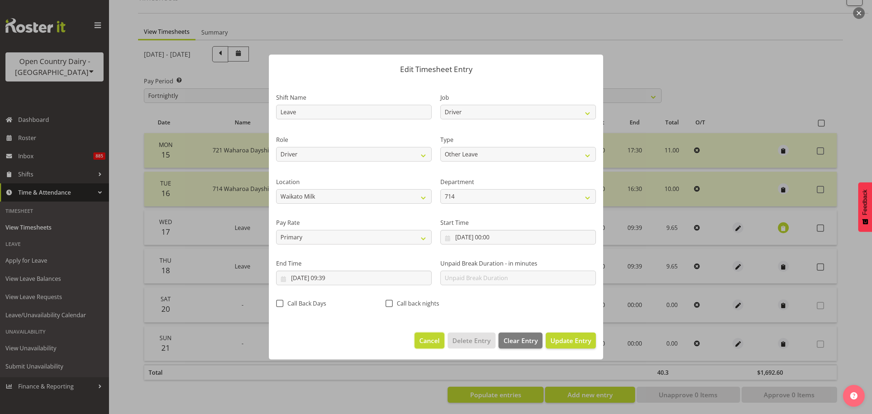
click at [437, 340] on span "Cancel" at bounding box center [429, 339] width 20 height 9
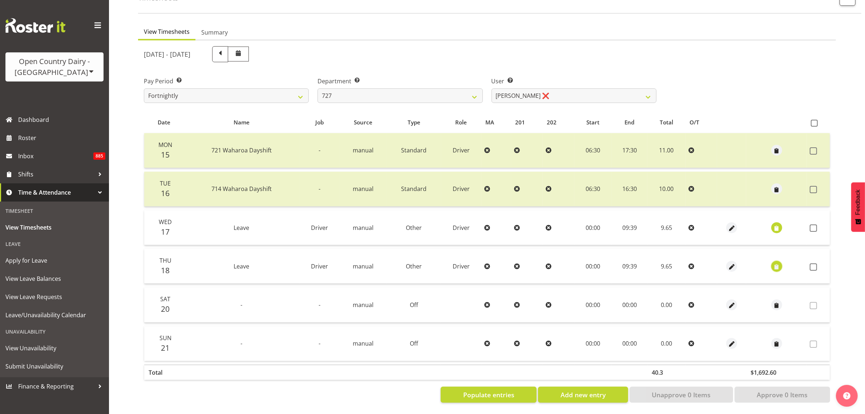
click at [779, 262] on span "button" at bounding box center [777, 266] width 8 height 8
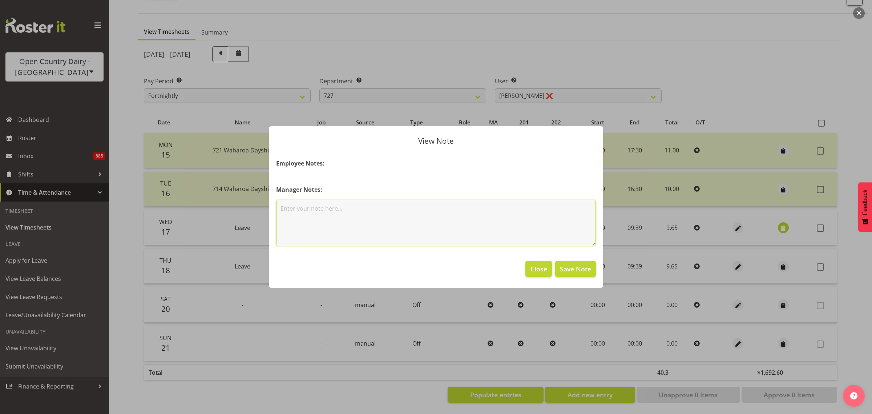
click at [428, 218] on textarea at bounding box center [436, 222] width 320 height 47
type textarea "ACc - Work related"
click at [573, 272] on span "Save Note" at bounding box center [575, 268] width 31 height 9
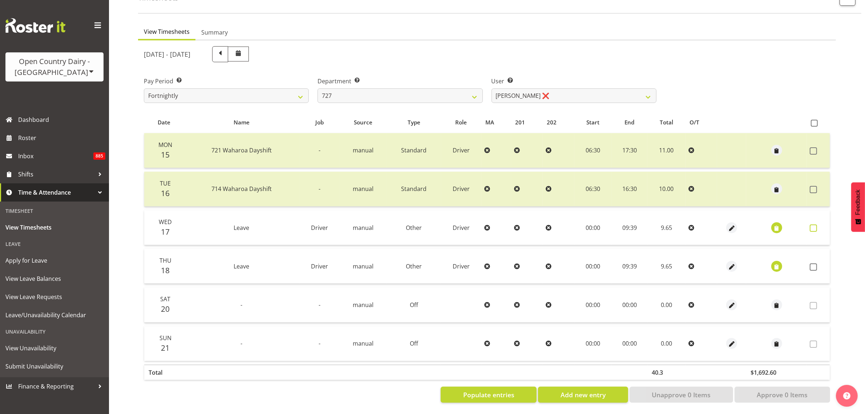
click at [815, 224] on span at bounding box center [813, 227] width 7 height 7
checkbox input "true"
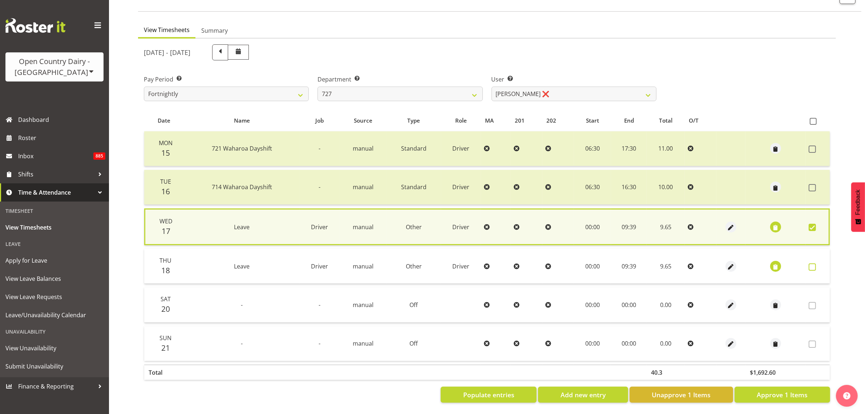
click at [813, 263] on span at bounding box center [812, 266] width 7 height 7
checkbox input "true"
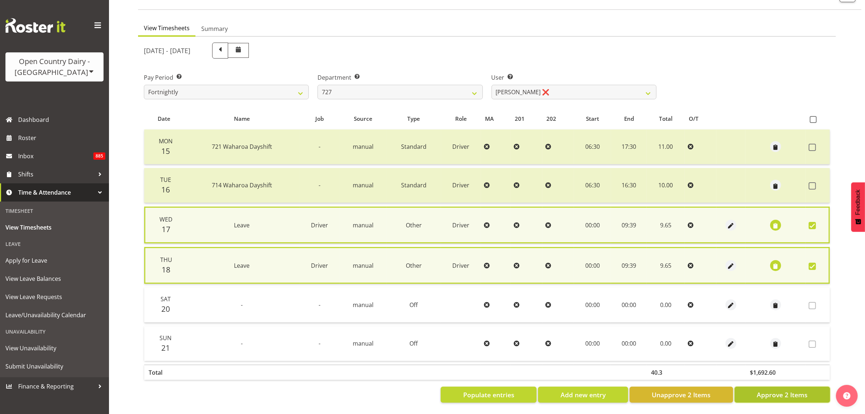
click at [809, 395] on button "Approve 2 Items" at bounding box center [783, 394] width 96 height 16
checkbox input "false"
